Goal: Task Accomplishment & Management: Use online tool/utility

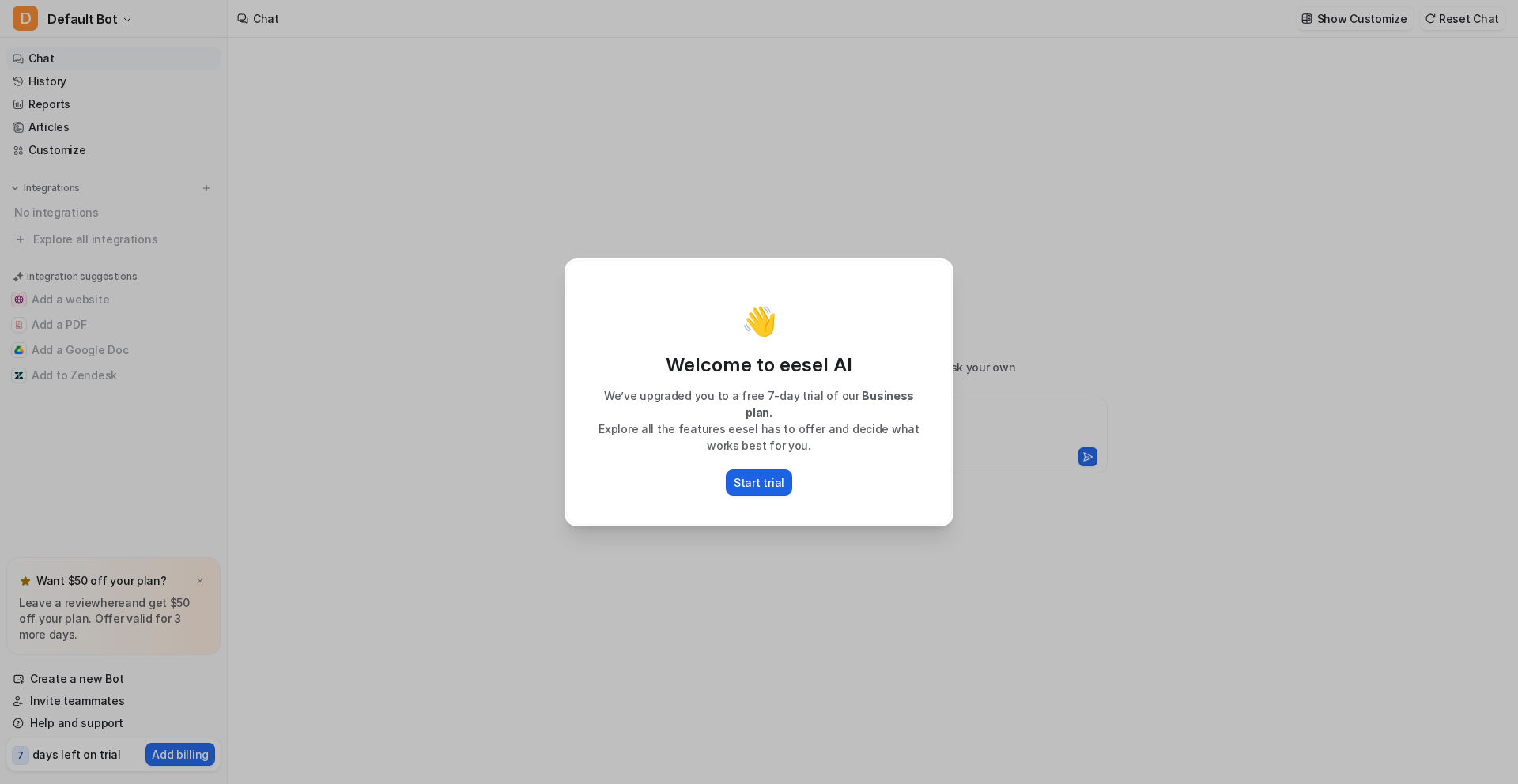
type textarea "**********"
click at [750, 477] on p "Start trial" at bounding box center [759, 482] width 50 height 17
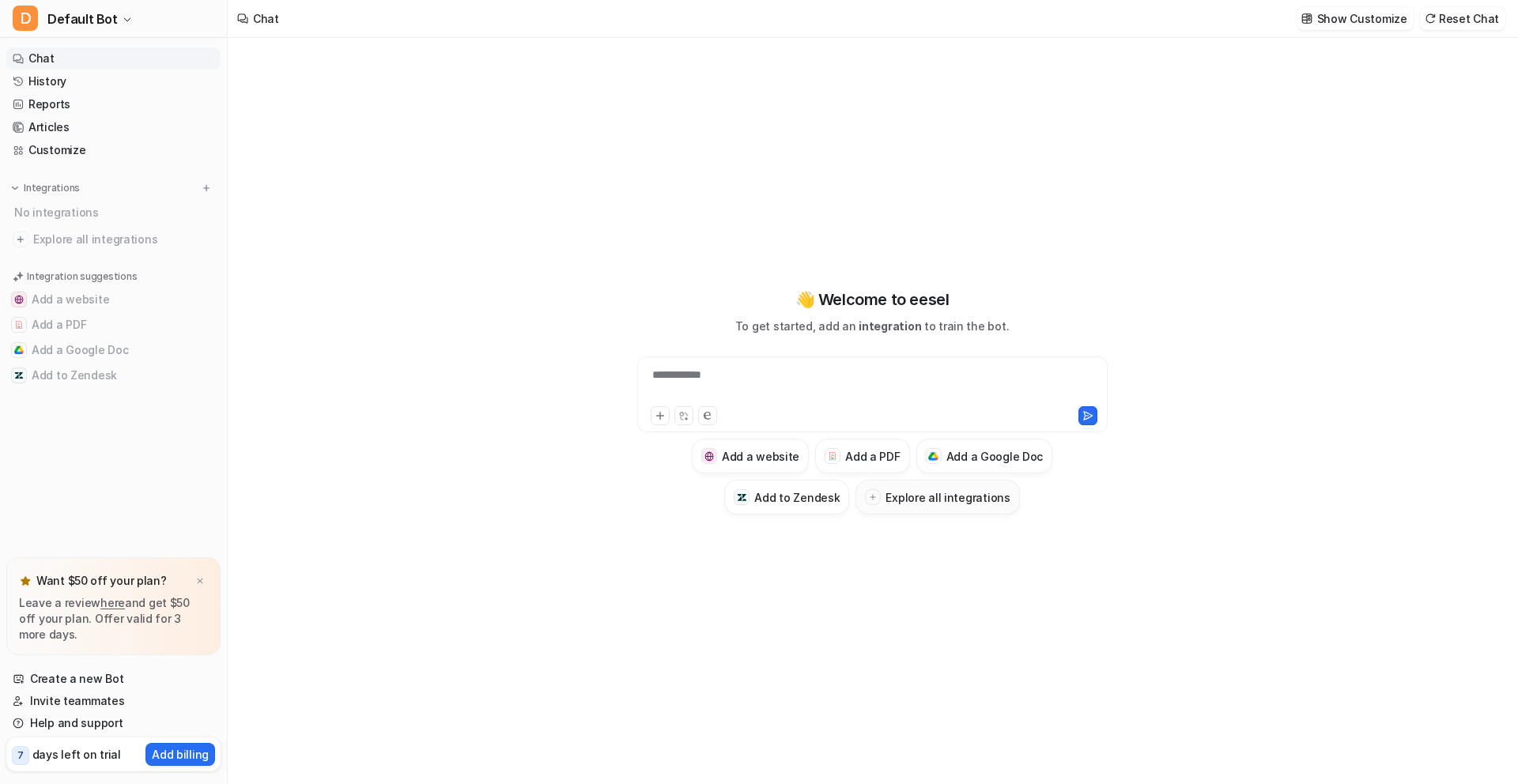
click at [977, 489] on h3 "Explore all integrations" at bounding box center [947, 497] width 124 height 17
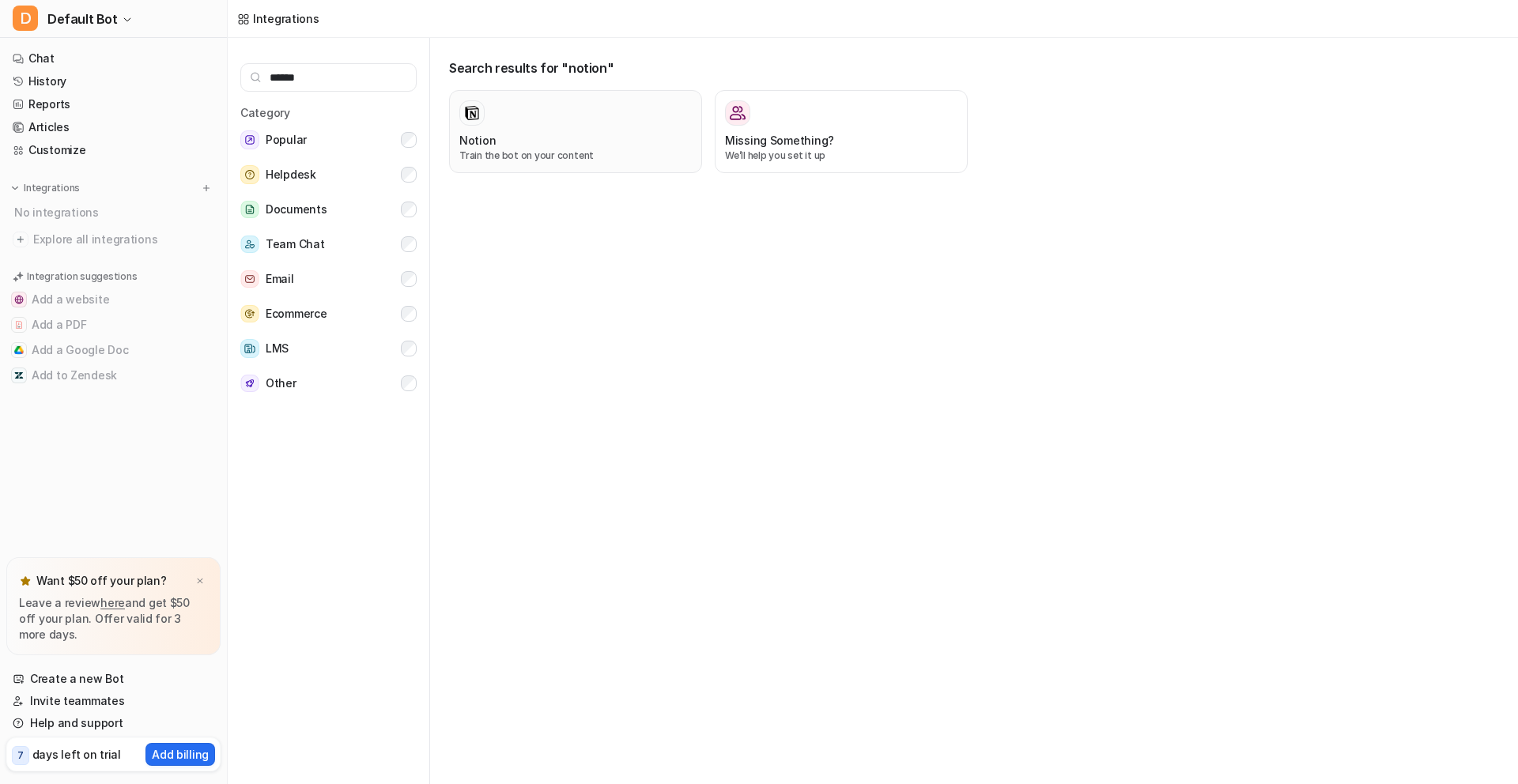
type input "******"
click at [494, 129] on div "Notion Train the bot on your content" at bounding box center [575, 131] width 232 height 63
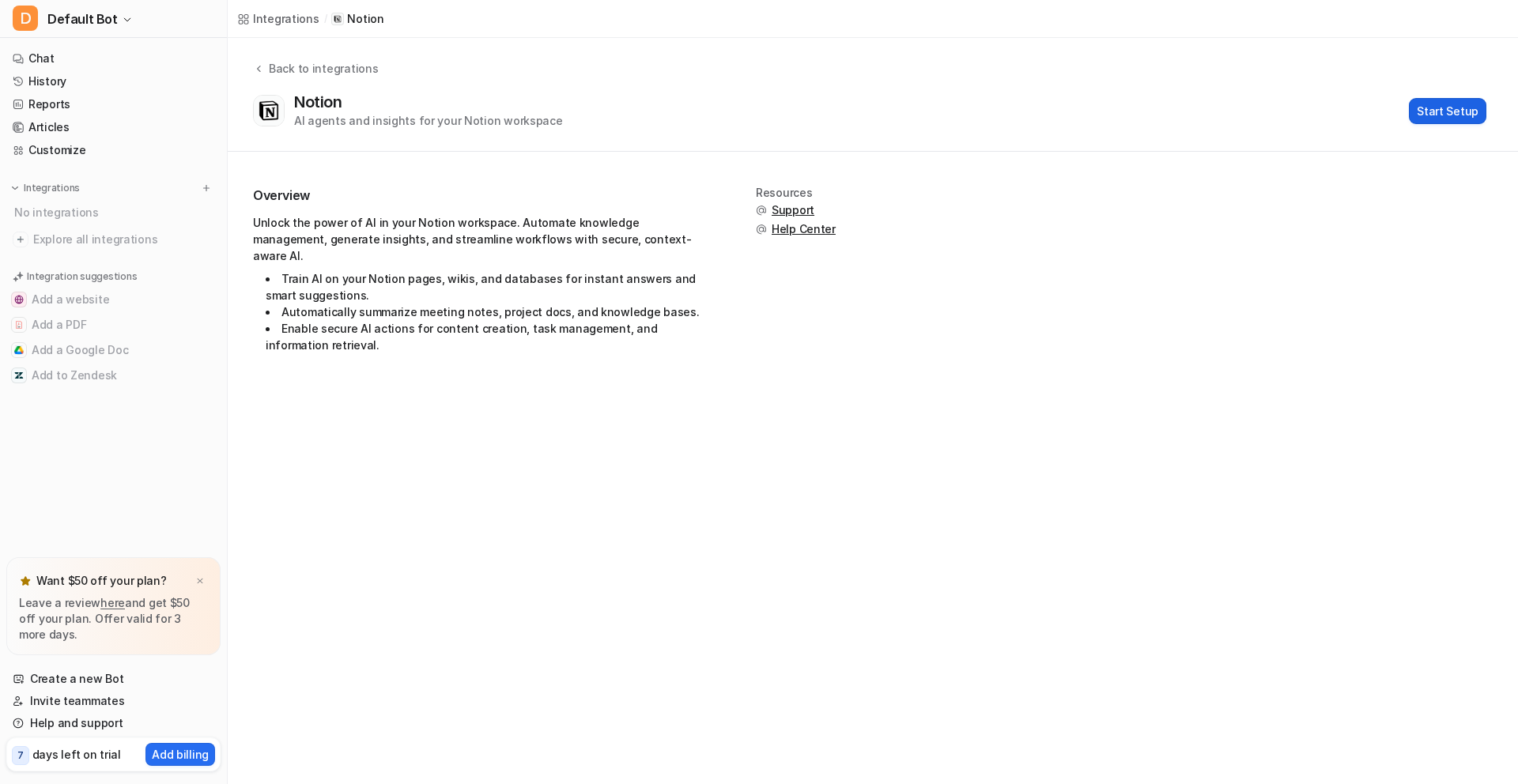
click at [1416, 117] on button "Start Setup" at bounding box center [1447, 111] width 77 height 26
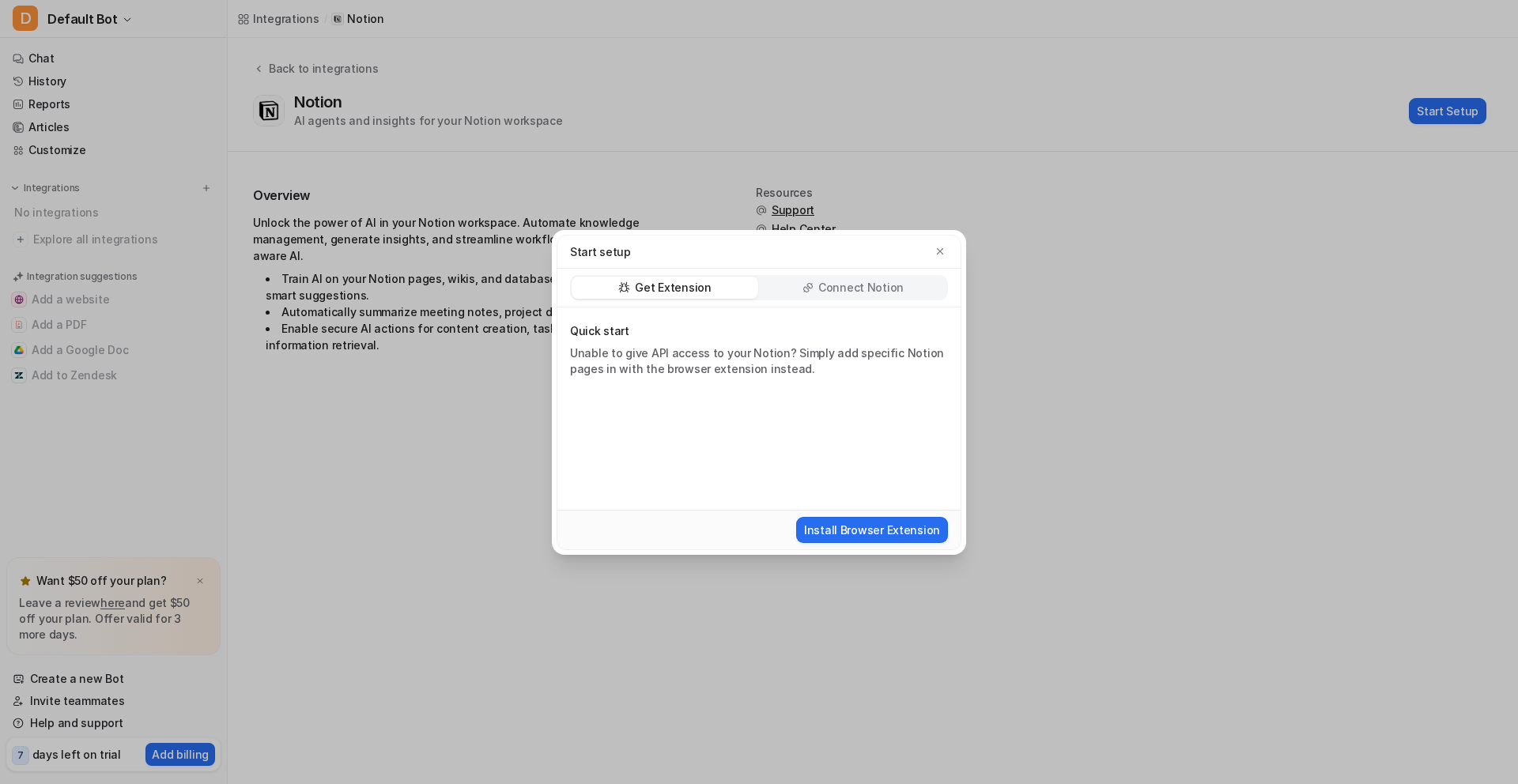
click at [837, 290] on p "Connect Notion" at bounding box center [861, 288] width 85 height 16
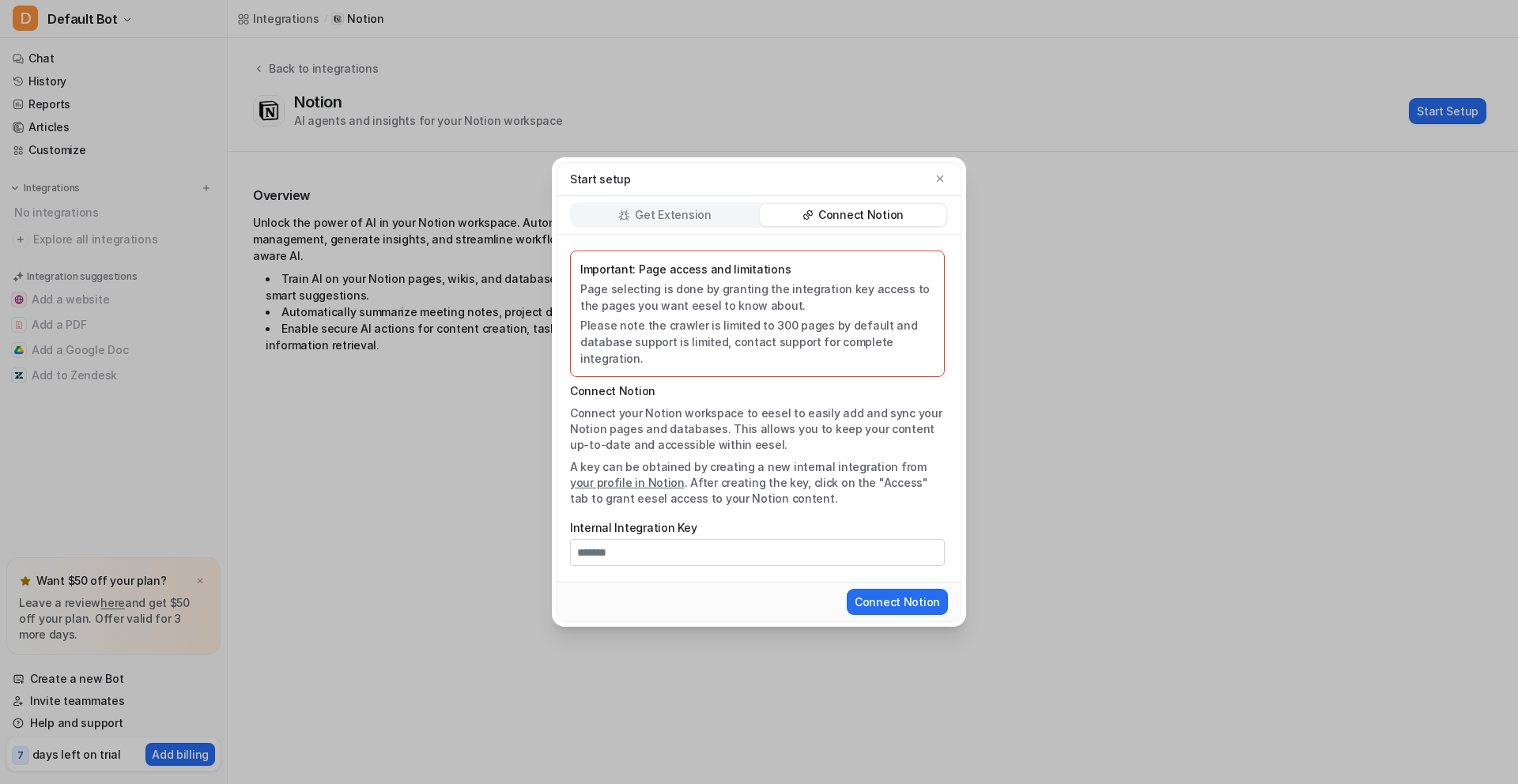
click at [711, 222] on div "Get Extension" at bounding box center [665, 214] width 186 height 22
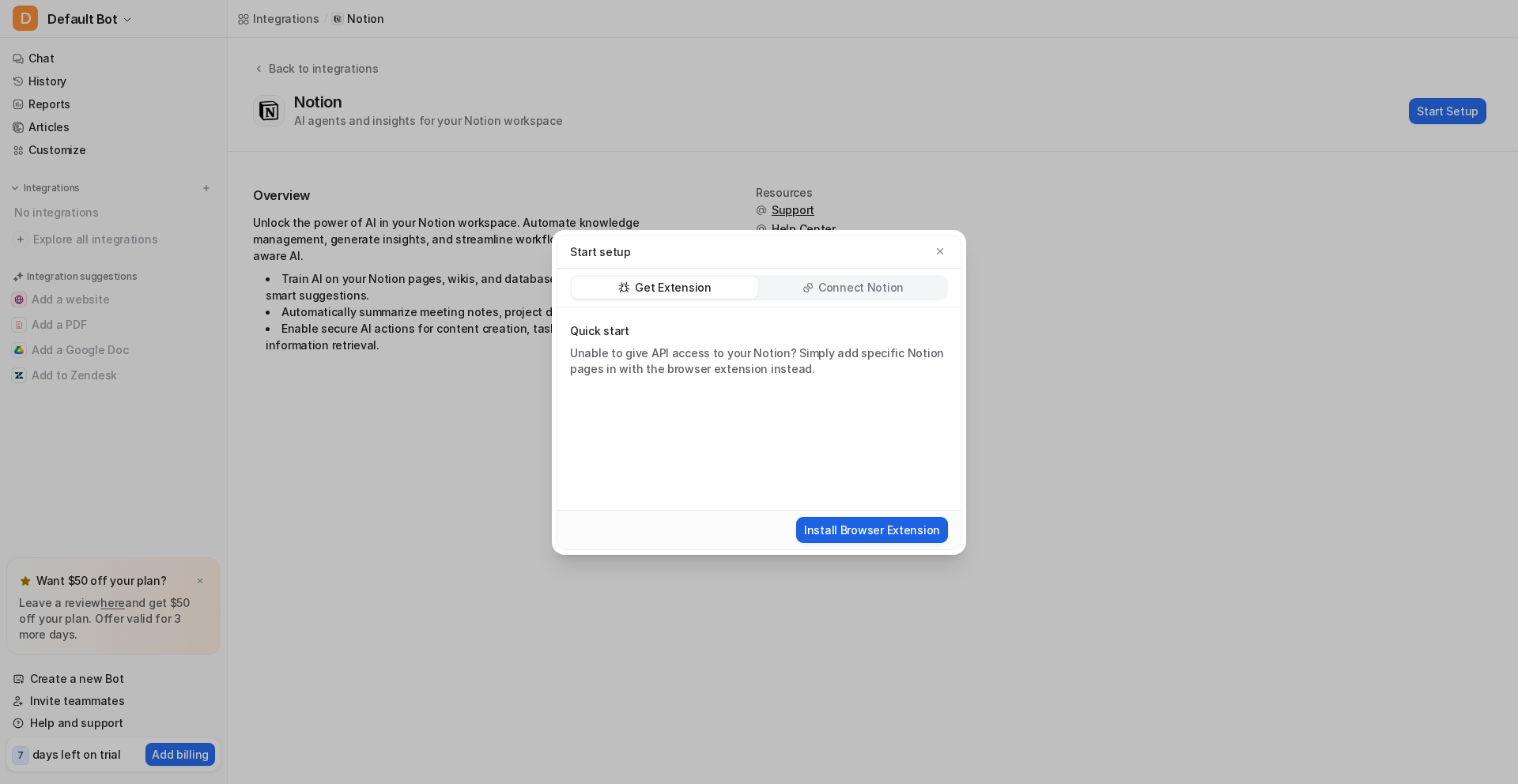
click at [873, 528] on button "Install Browser Extension" at bounding box center [872, 530] width 151 height 26
click at [926, 250] on div "Start setup" at bounding box center [759, 251] width 378 height 17
click at [942, 252] on icon "button" at bounding box center [939, 250] width 6 height 6
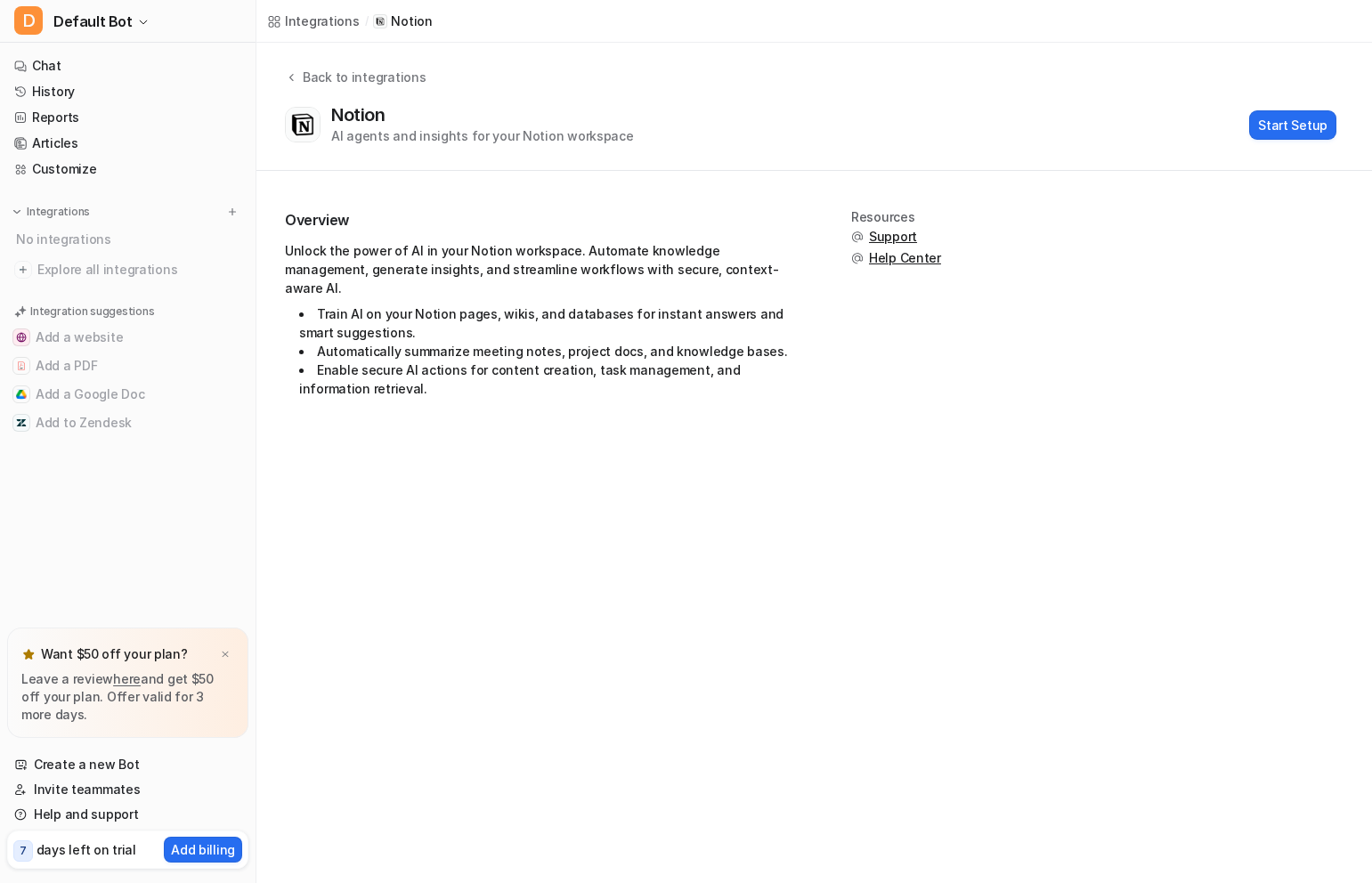
click at [127, 242] on div "No integrations" at bounding box center [129, 239] width 238 height 29
click at [93, 66] on link "Chat" at bounding box center [127, 65] width 241 height 25
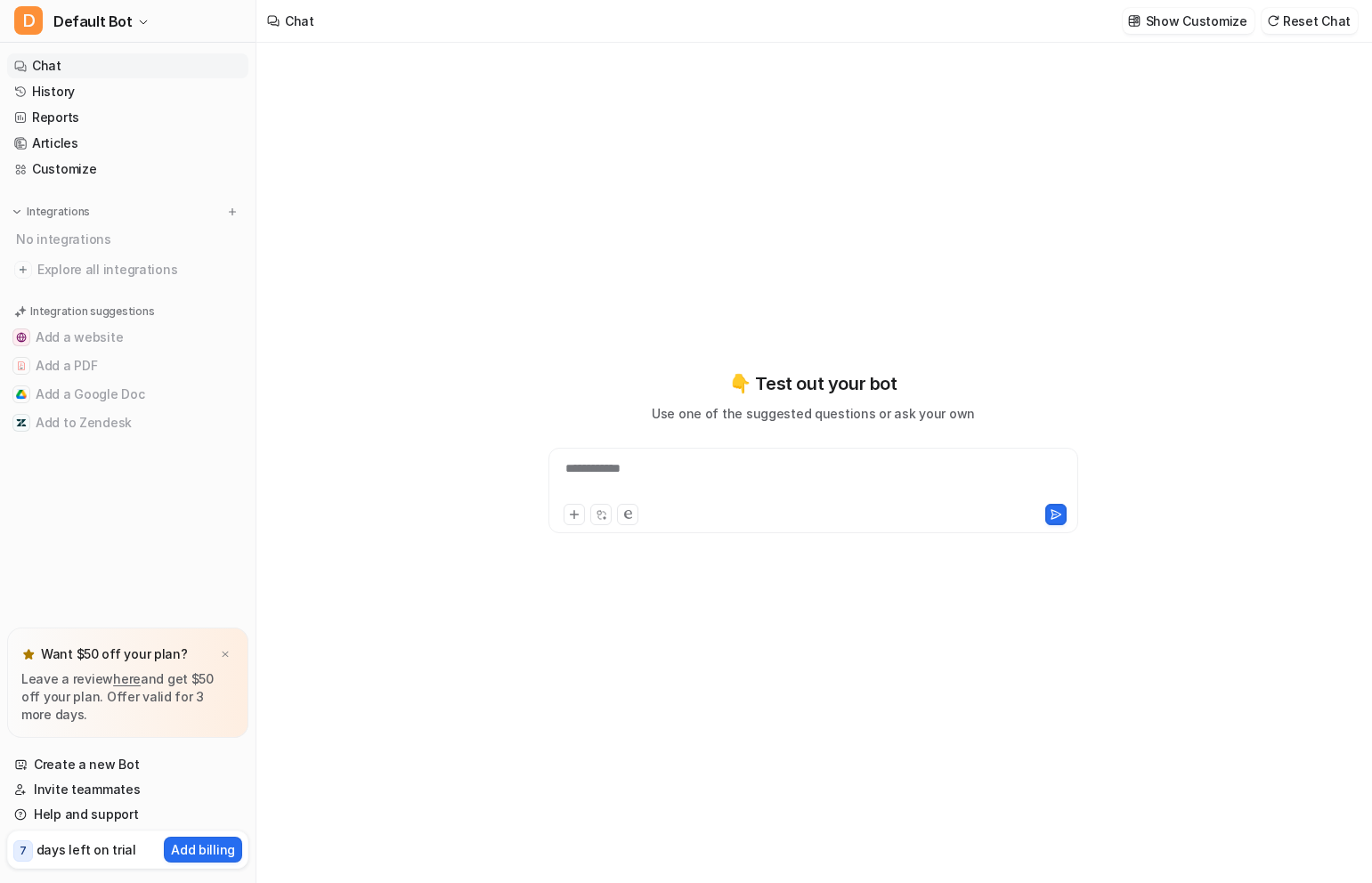
click at [647, 475] on div "**********" at bounding box center [812, 480] width 520 height 41
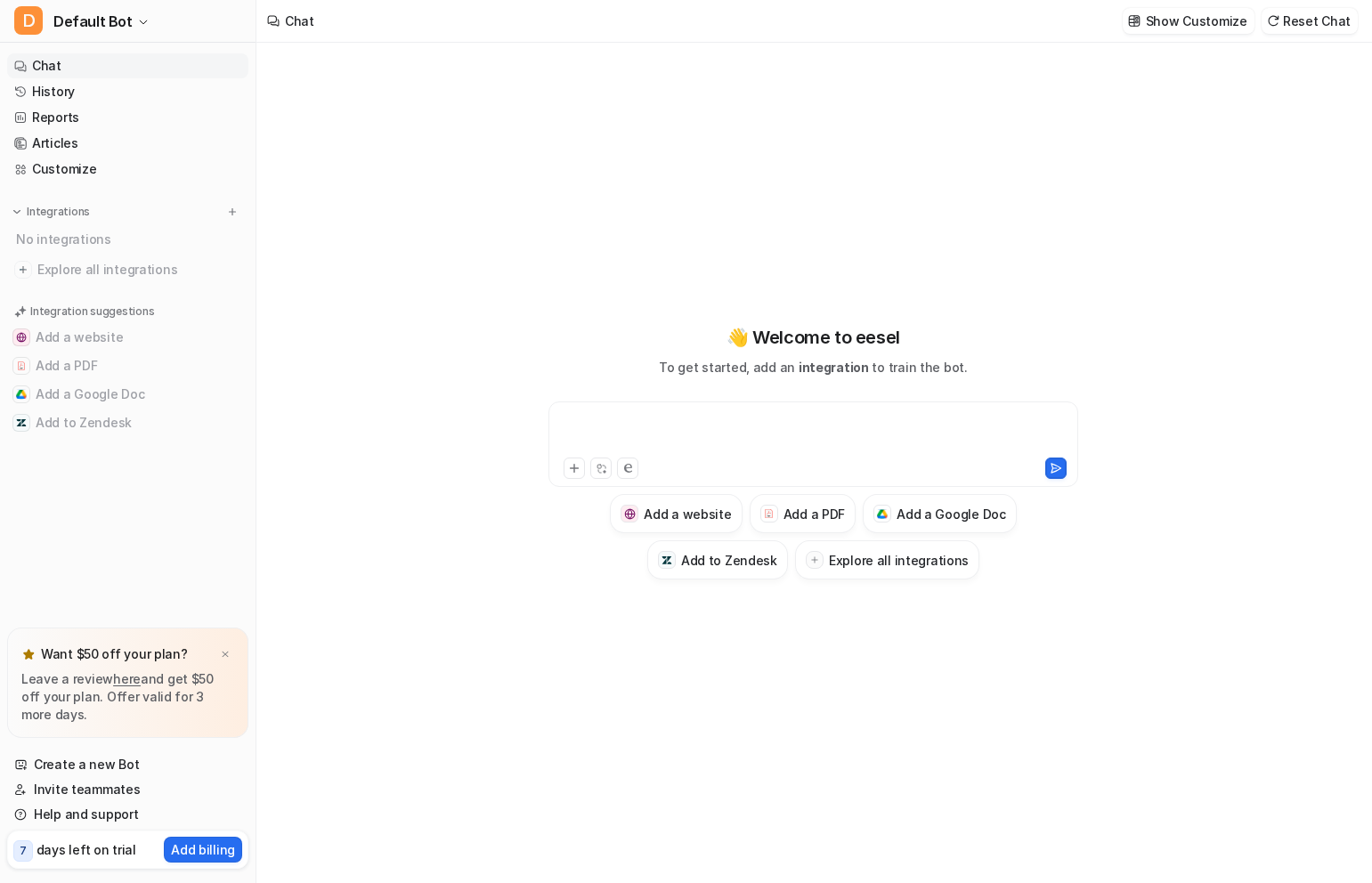
click at [647, 431] on div at bounding box center [812, 433] width 520 height 41
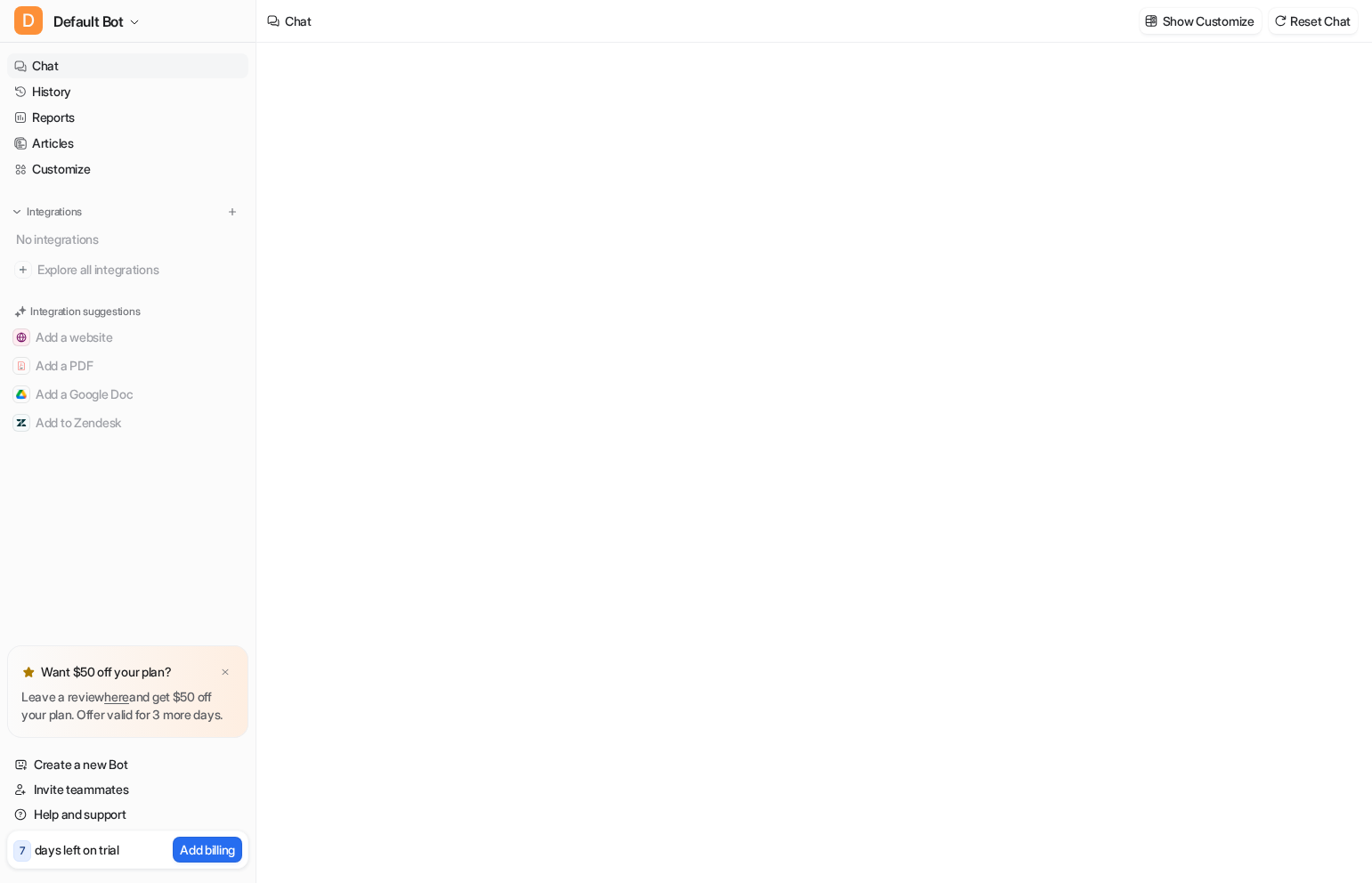
type textarea "**********"
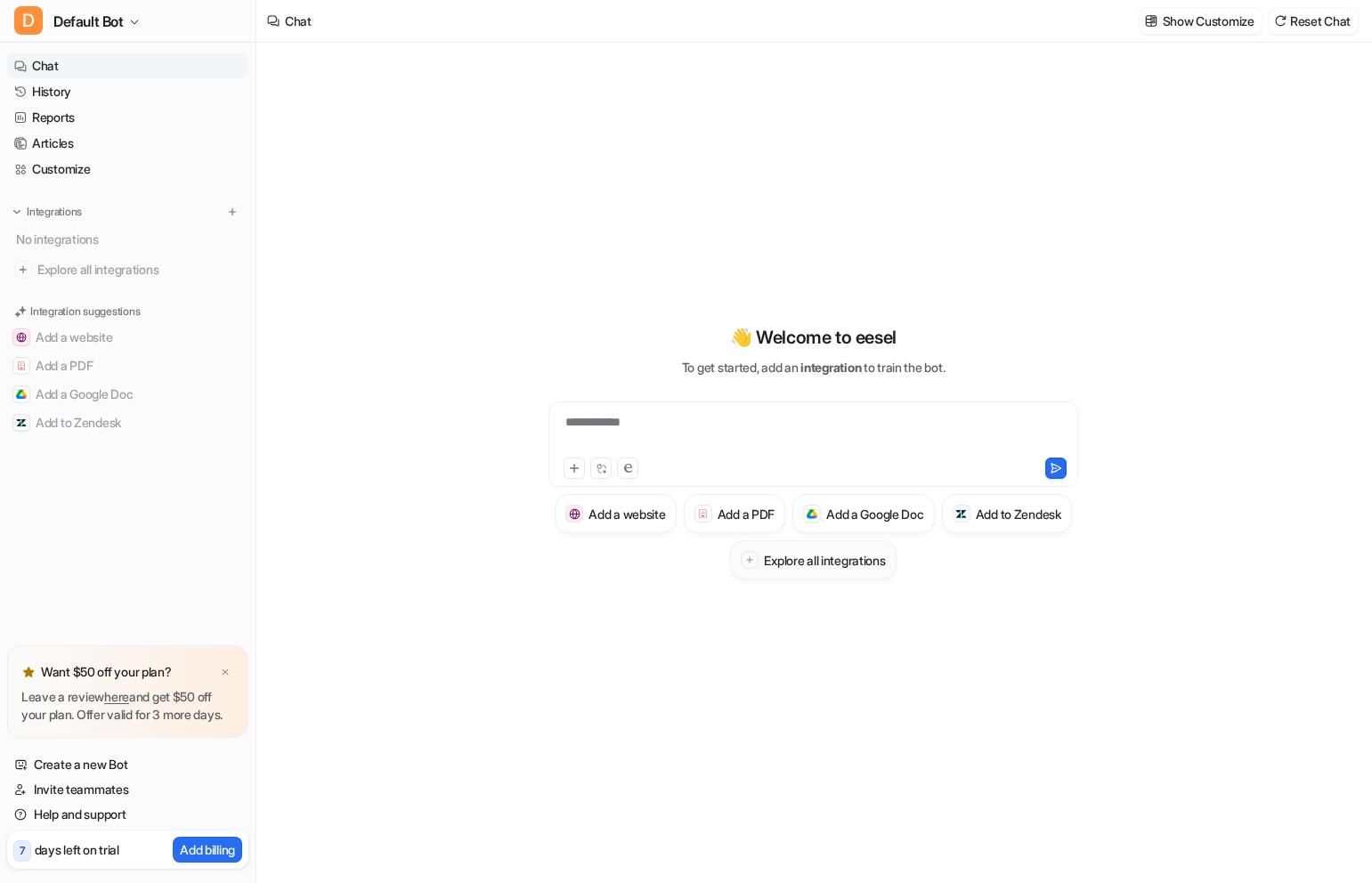
click at [859, 558] on h3 "Explore all integrations" at bounding box center [824, 560] width 122 height 19
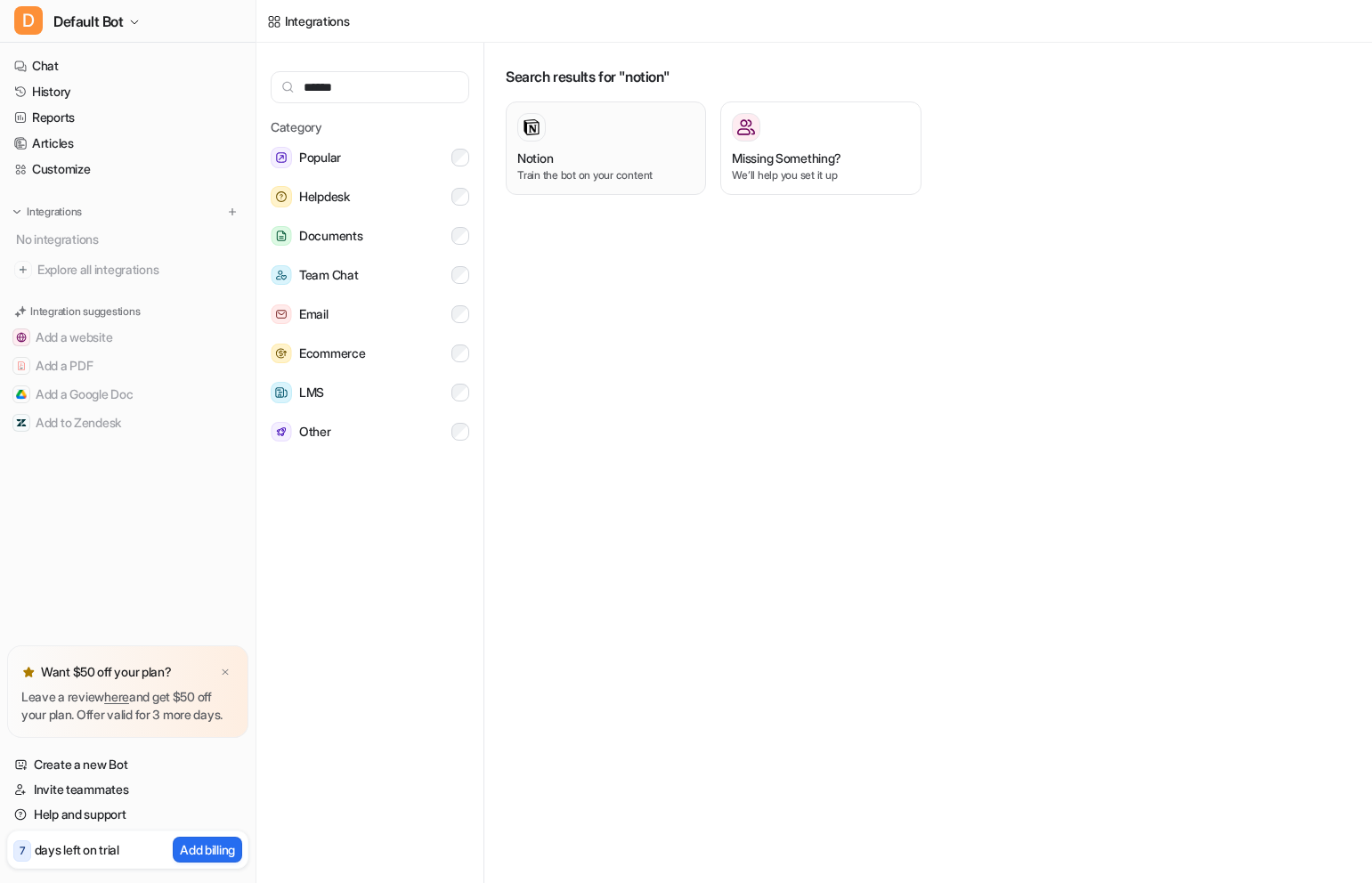
type input "******"
click at [640, 129] on div at bounding box center [606, 126] width 177 height 28
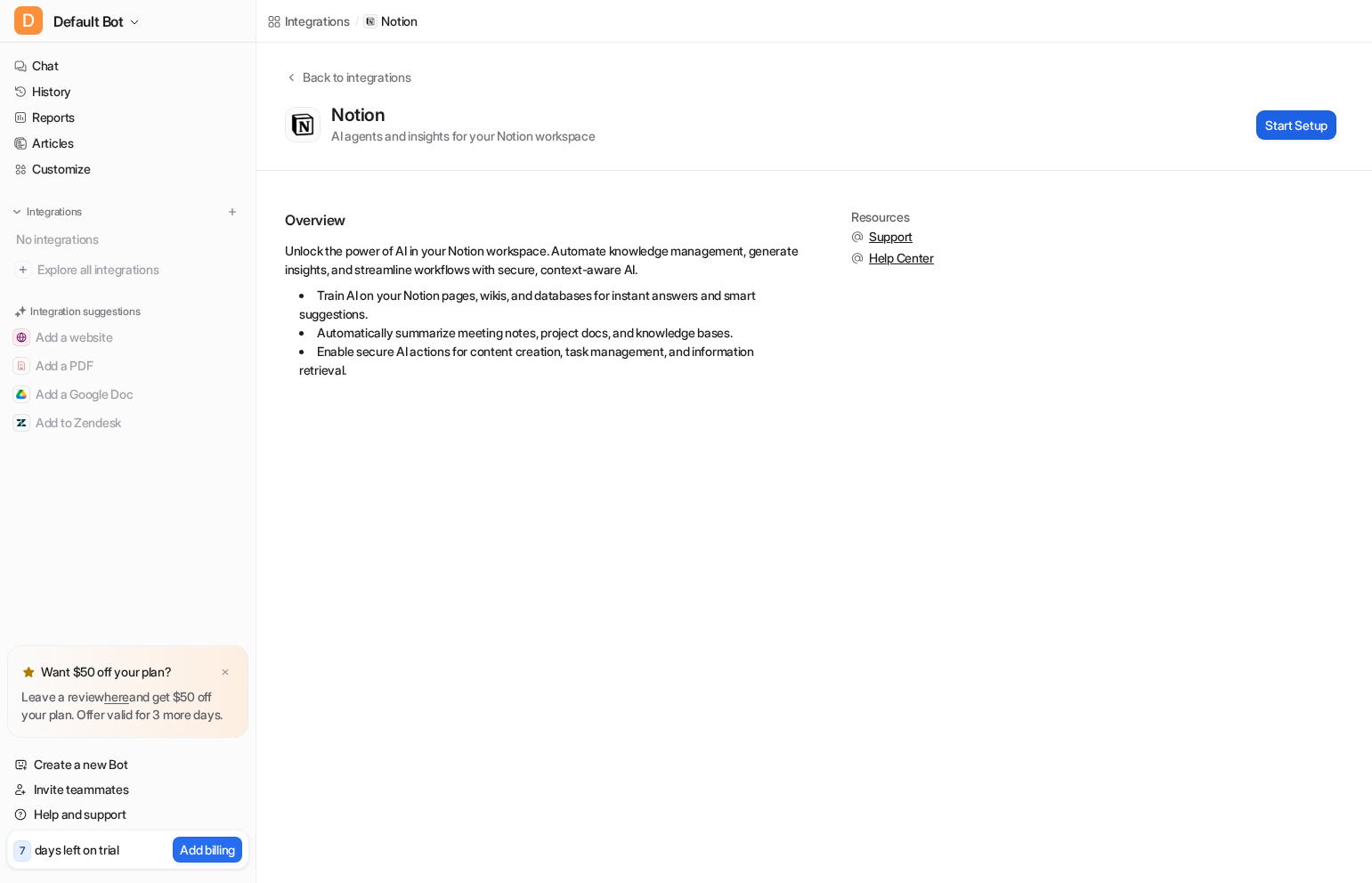
click at [1271, 115] on button "Start Setup" at bounding box center [1297, 125] width 80 height 29
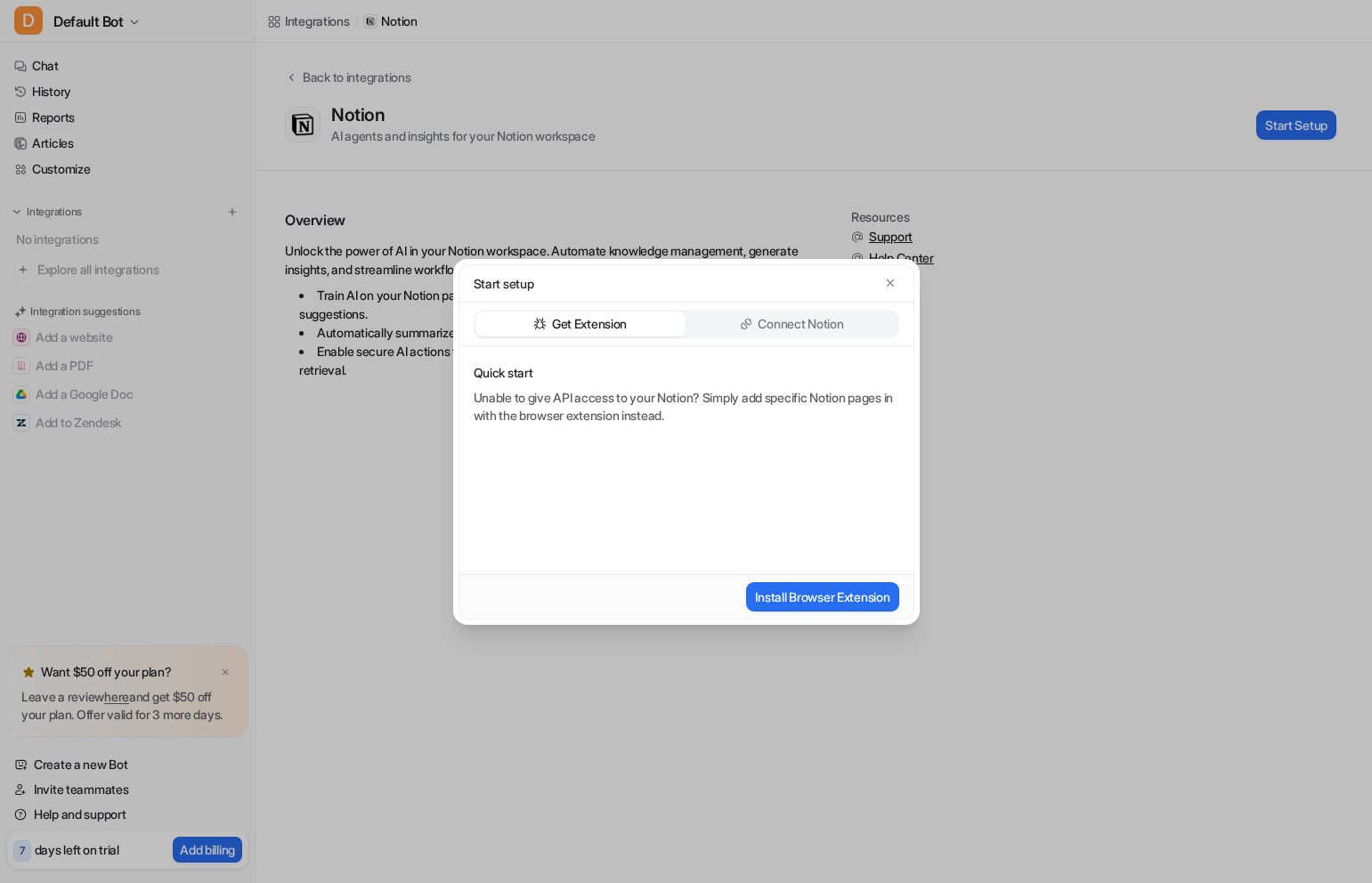
click at [859, 314] on div "Connect Notion" at bounding box center [792, 323] width 210 height 25
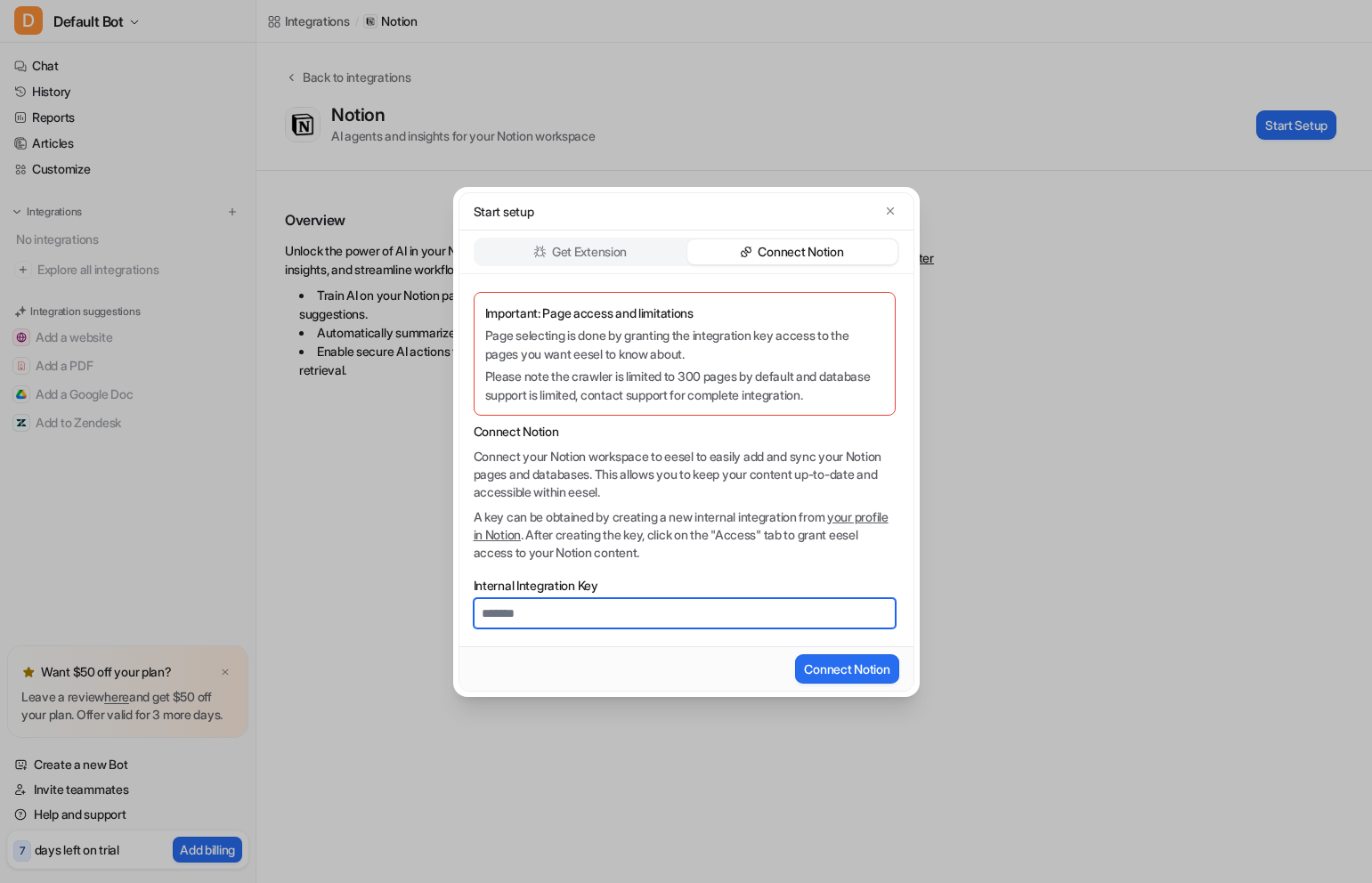
click at [609, 610] on input "Internal Integration Key" at bounding box center [684, 613] width 422 height 30
click at [590, 619] on input "Internal Integration Key" at bounding box center [684, 613] width 422 height 30
drag, startPoint x: 590, startPoint y: 619, endPoint x: 485, endPoint y: 621, distance: 105.0
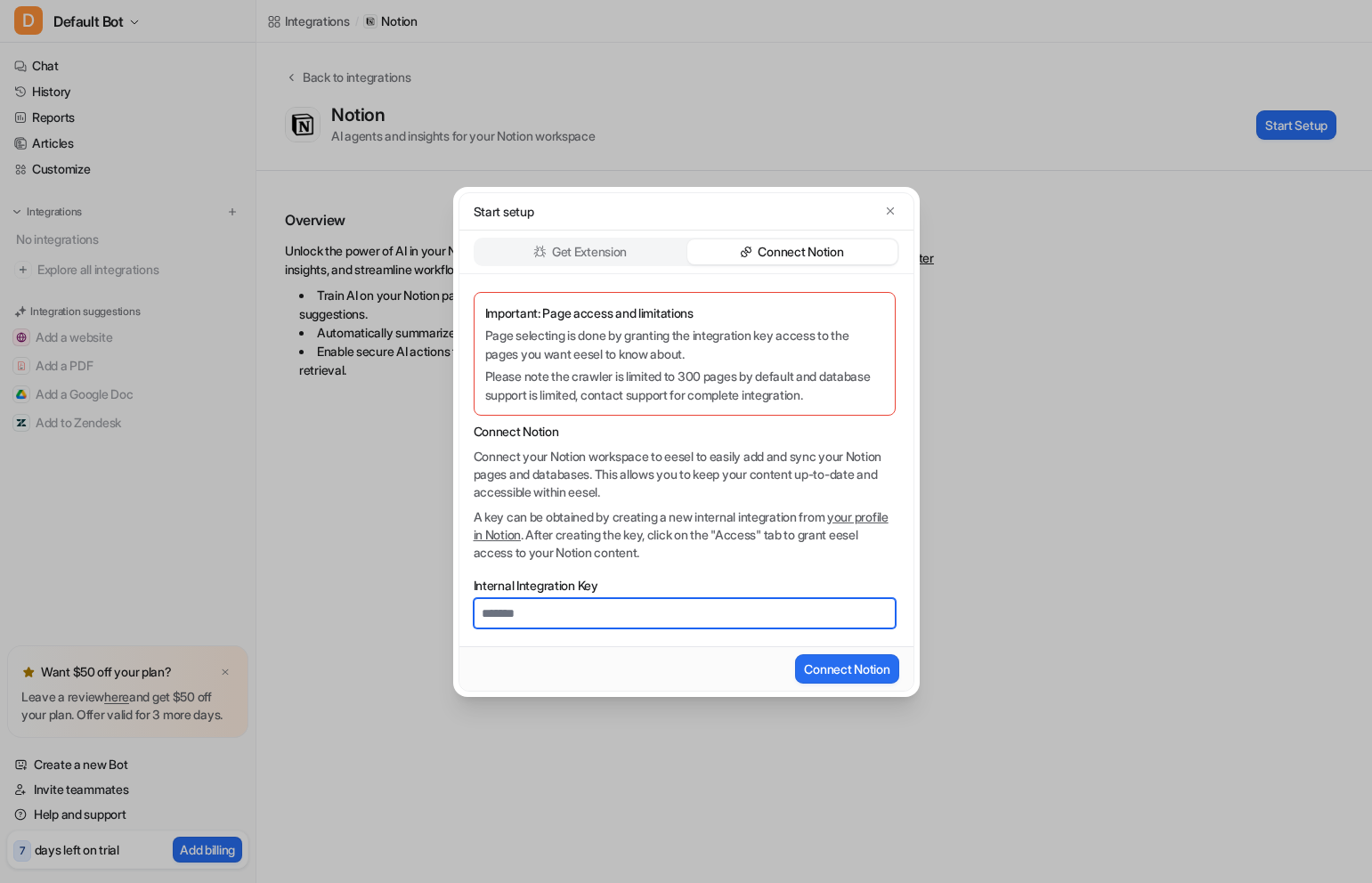
click at [485, 621] on input "Internal Integration Key" at bounding box center [684, 613] width 422 height 30
drag, startPoint x: 484, startPoint y: 620, endPoint x: 548, endPoint y: 623, distance: 64.1
click at [548, 623] on input "Internal Integration Key" at bounding box center [684, 613] width 422 height 30
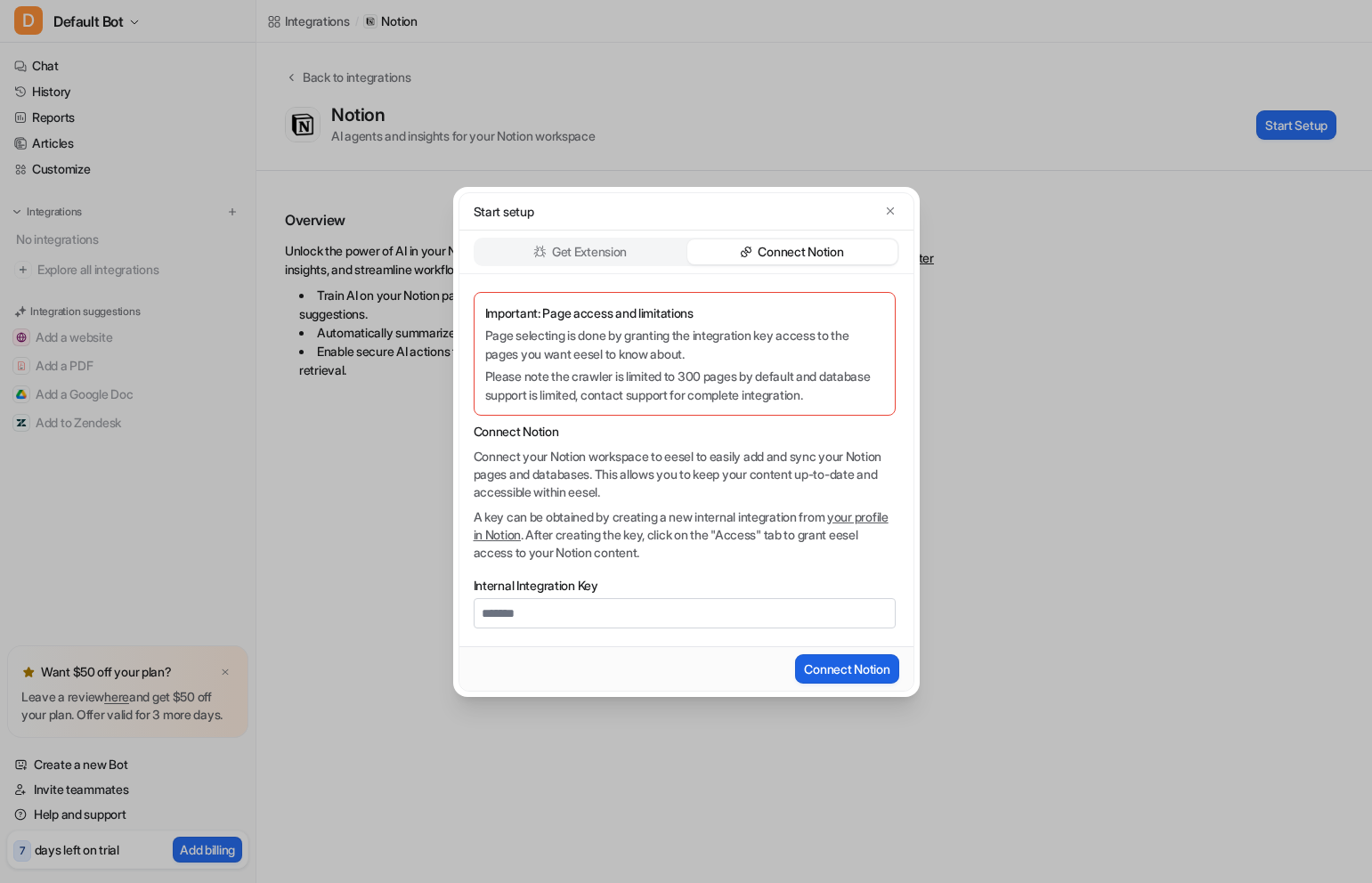
click at [824, 667] on button "Connect Notion" at bounding box center [846, 669] width 103 height 29
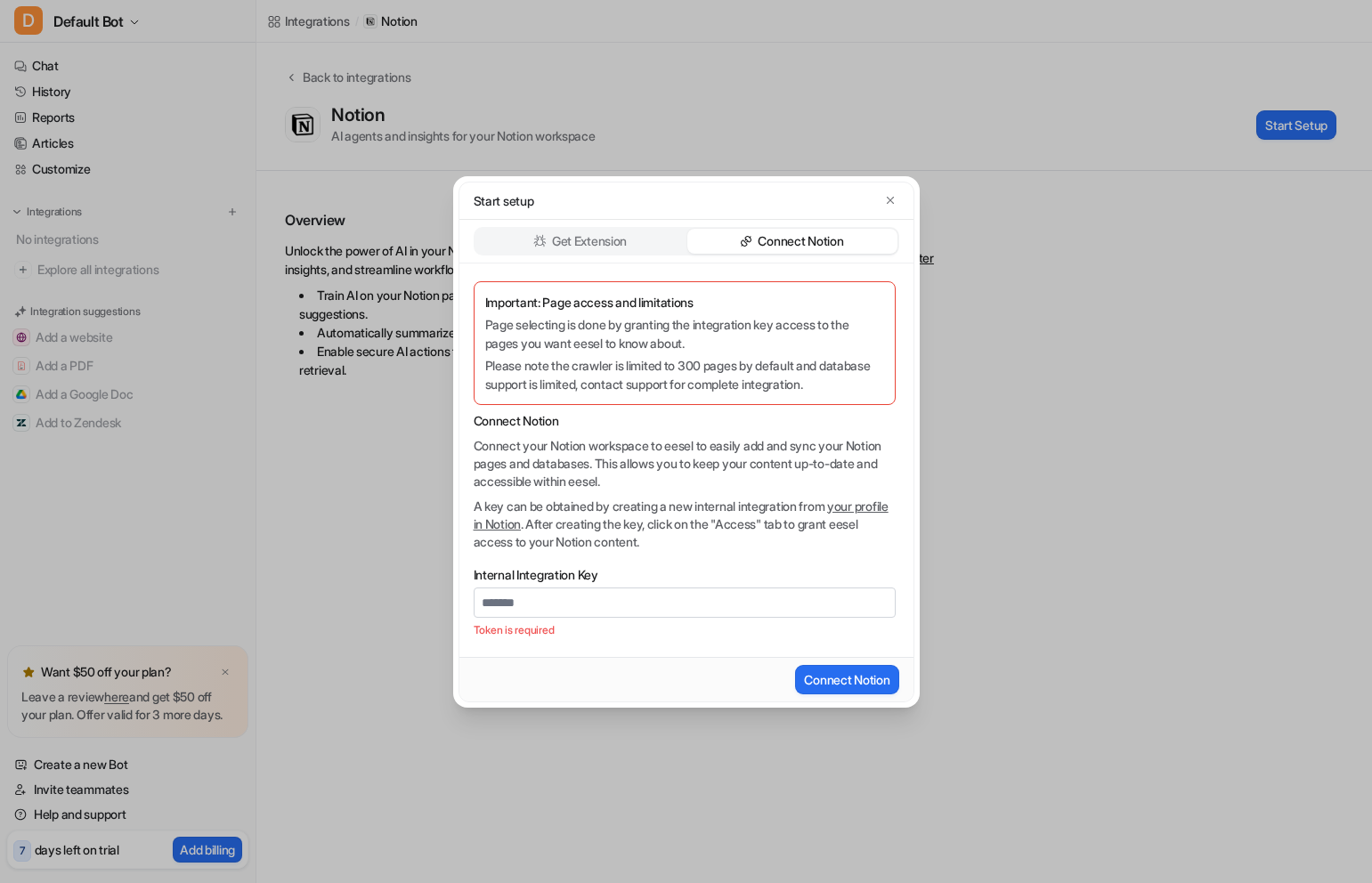
click at [889, 184] on div "Start setup" at bounding box center [686, 201] width 454 height 37
click at [889, 198] on icon "button" at bounding box center [890, 200] width 13 height 13
